Goal: Transaction & Acquisition: Purchase product/service

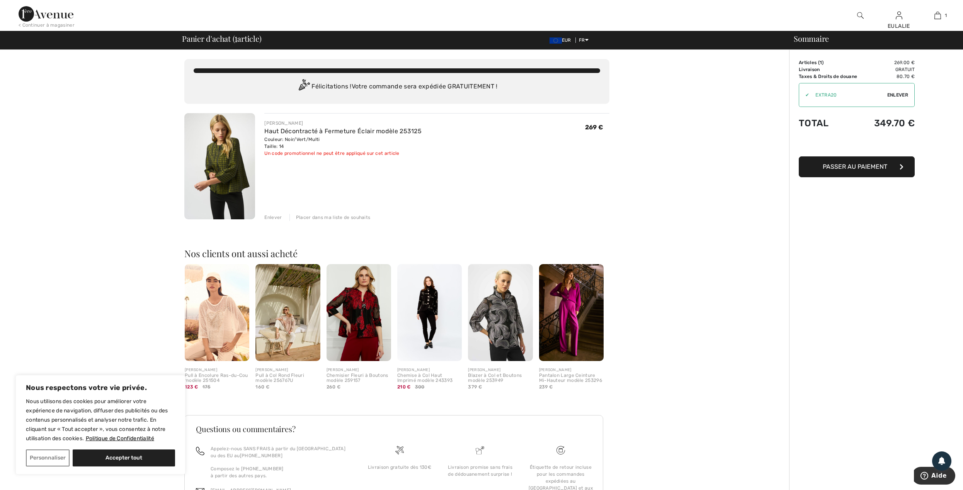
click at [275, 217] on div "Enlever" at bounding box center [272, 217] width 17 height 7
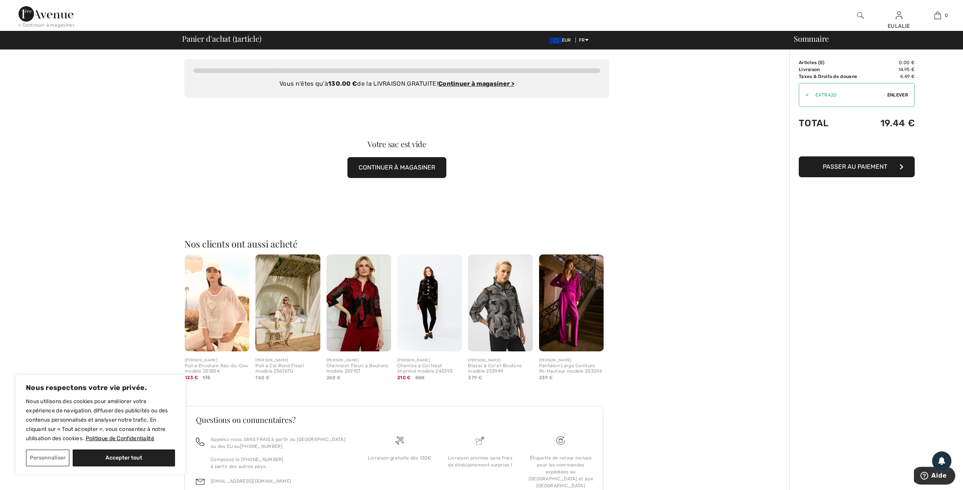
click at [25, 12] on img at bounding box center [46, 13] width 55 height 15
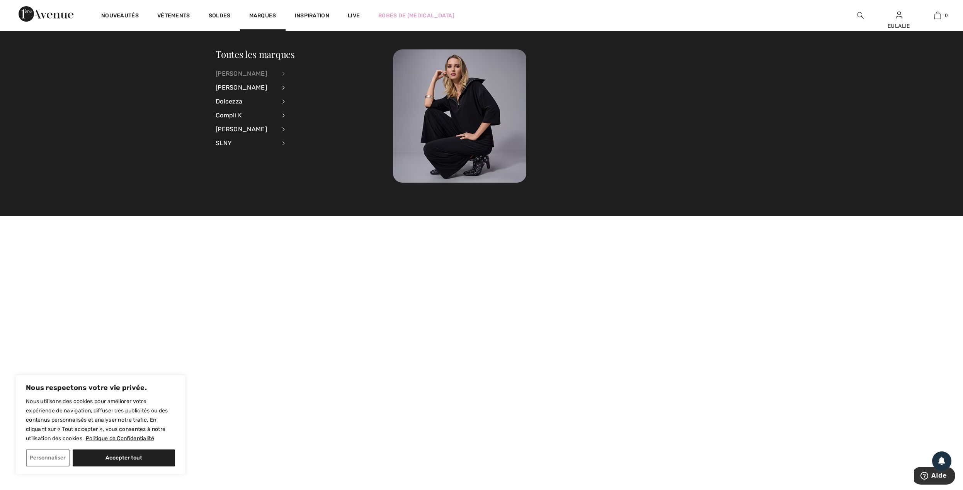
click at [266, 69] on div "[PERSON_NAME]" at bounding box center [246, 74] width 61 height 14
click at [316, 73] on link "Voir tout" at bounding box center [326, 73] width 62 height 13
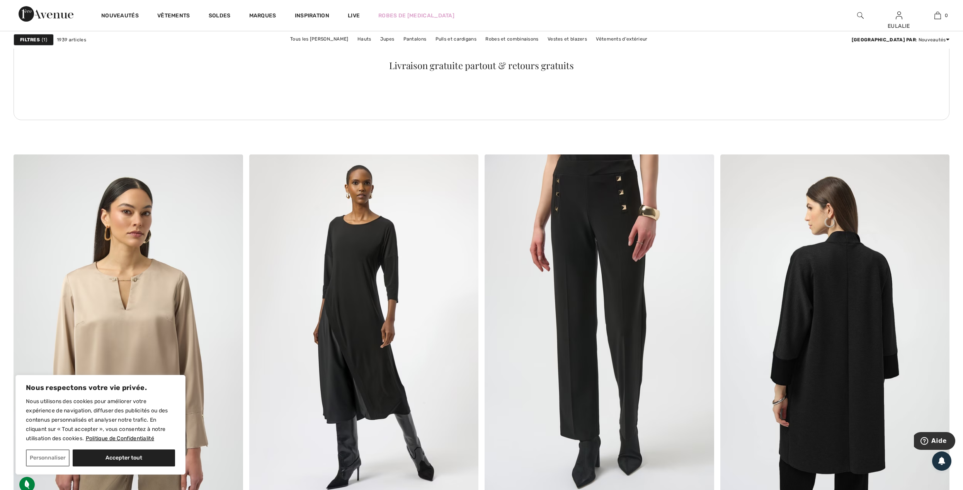
scroll to position [1957, 0]
